Goal: Navigation & Orientation: Find specific page/section

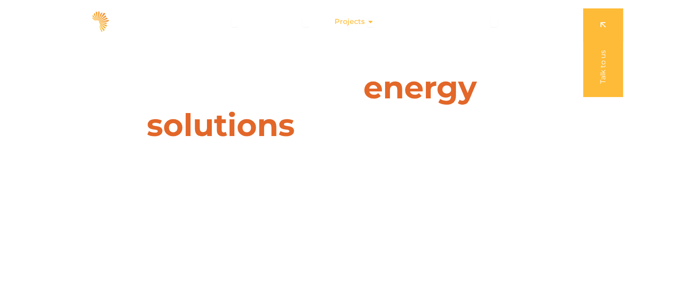
click at [371, 21] on icon "Menu" at bounding box center [370, 21] width 7 height 7
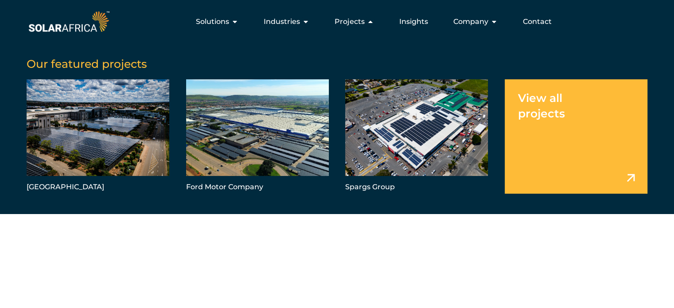
click at [530, 132] on link "Menu" at bounding box center [575, 136] width 143 height 114
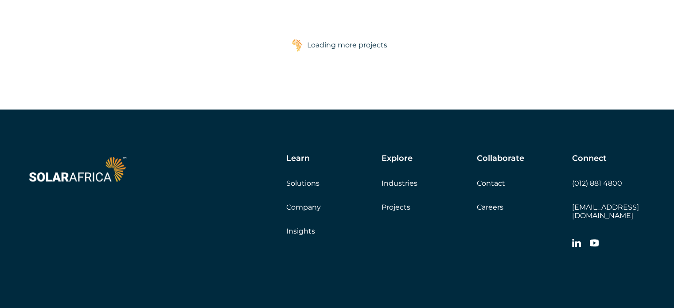
scroll to position [4871, 0]
